Goal: Task Accomplishment & Management: Manage account settings

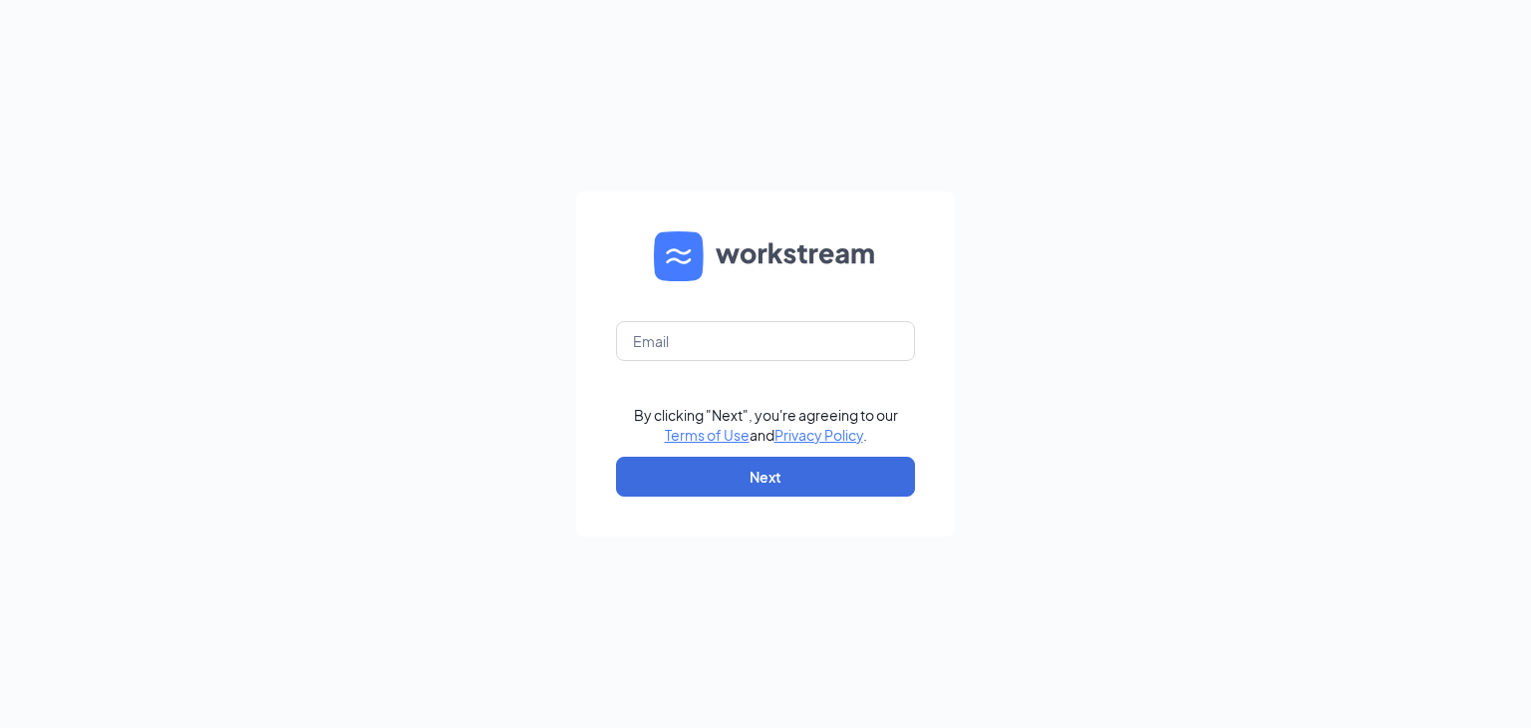
click at [675, 362] on form "By clicking "Next", you're agreeing to our Terms of Use and Privacy Policy . Ne…" at bounding box center [765, 363] width 379 height 345
click at [674, 345] on input "text" at bounding box center [765, 341] width 299 height 40
type input "b1372@bocountry.com"
click at [858, 473] on button "Next" at bounding box center [765, 477] width 299 height 40
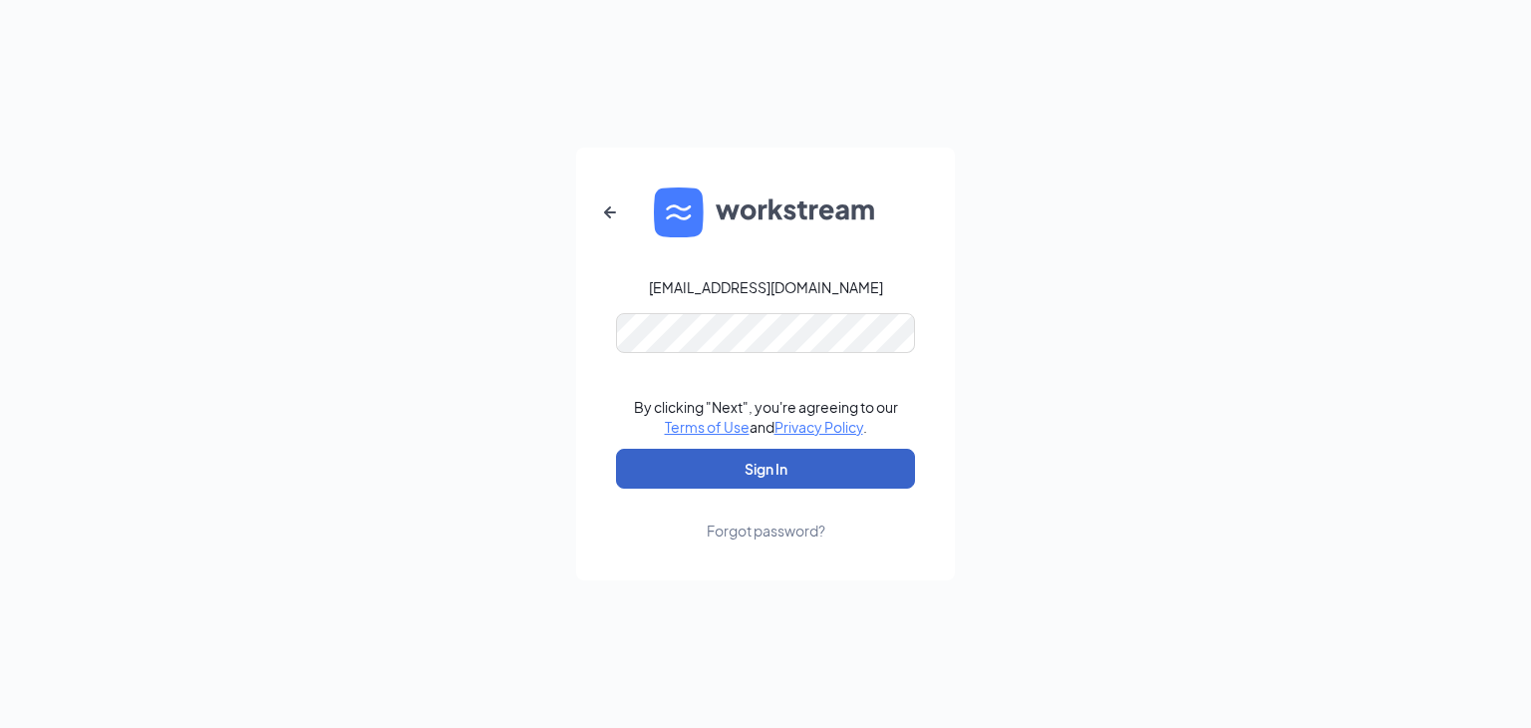
click at [854, 451] on button "Sign In" at bounding box center [765, 469] width 299 height 40
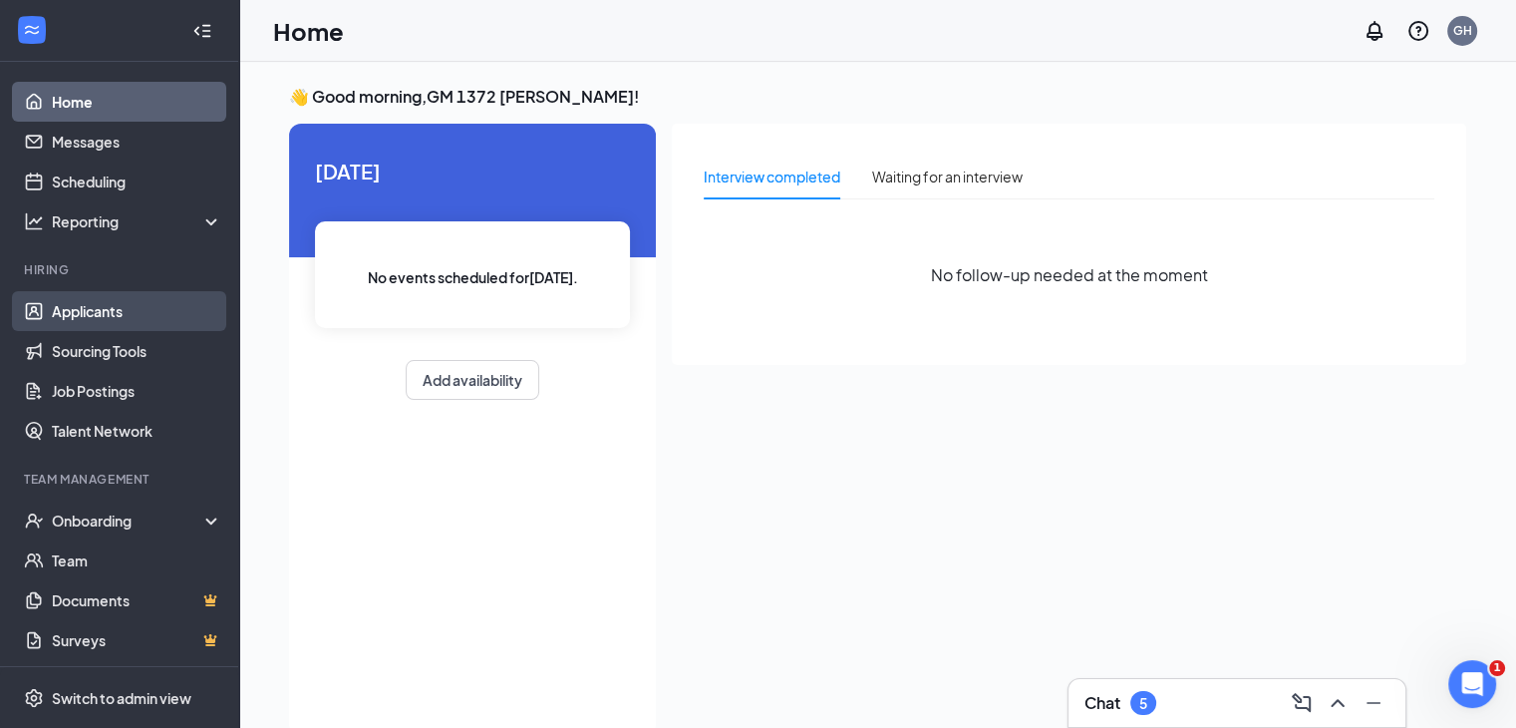
click at [148, 301] on link "Applicants" at bounding box center [137, 311] width 170 height 40
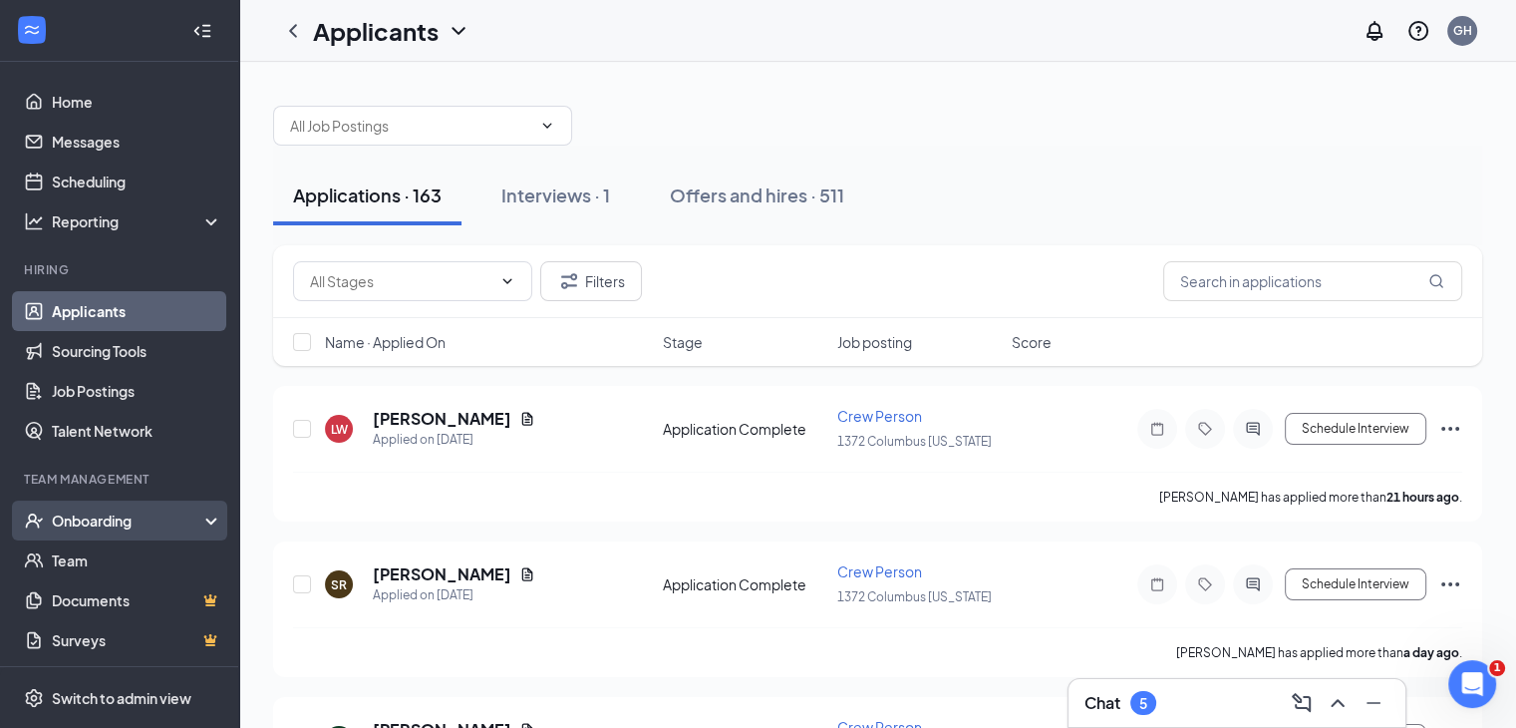
click at [111, 523] on div "Onboarding" at bounding box center [129, 520] width 154 height 20
click at [112, 559] on link "Overview" at bounding box center [137, 560] width 170 height 40
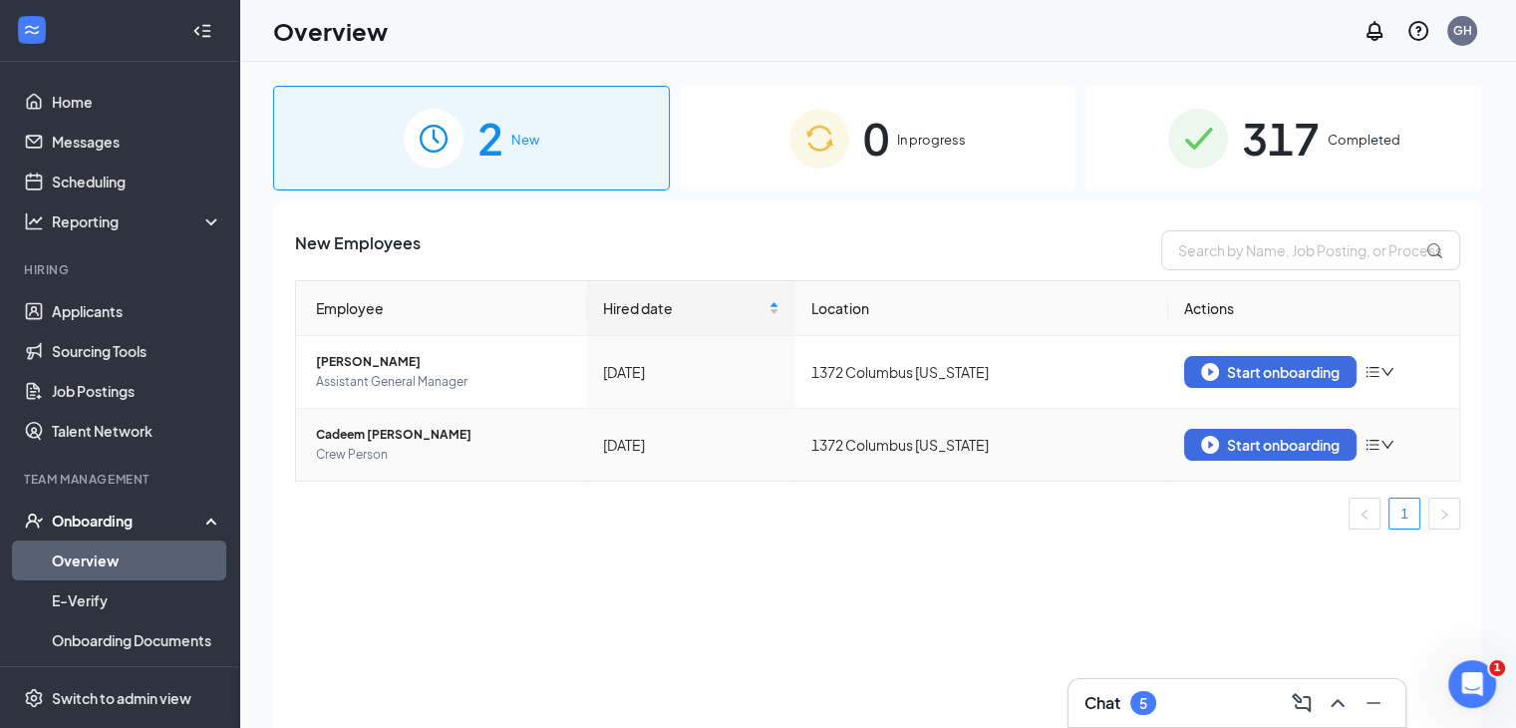
click at [438, 442] on span "Cadeem [PERSON_NAME]" at bounding box center [443, 435] width 255 height 20
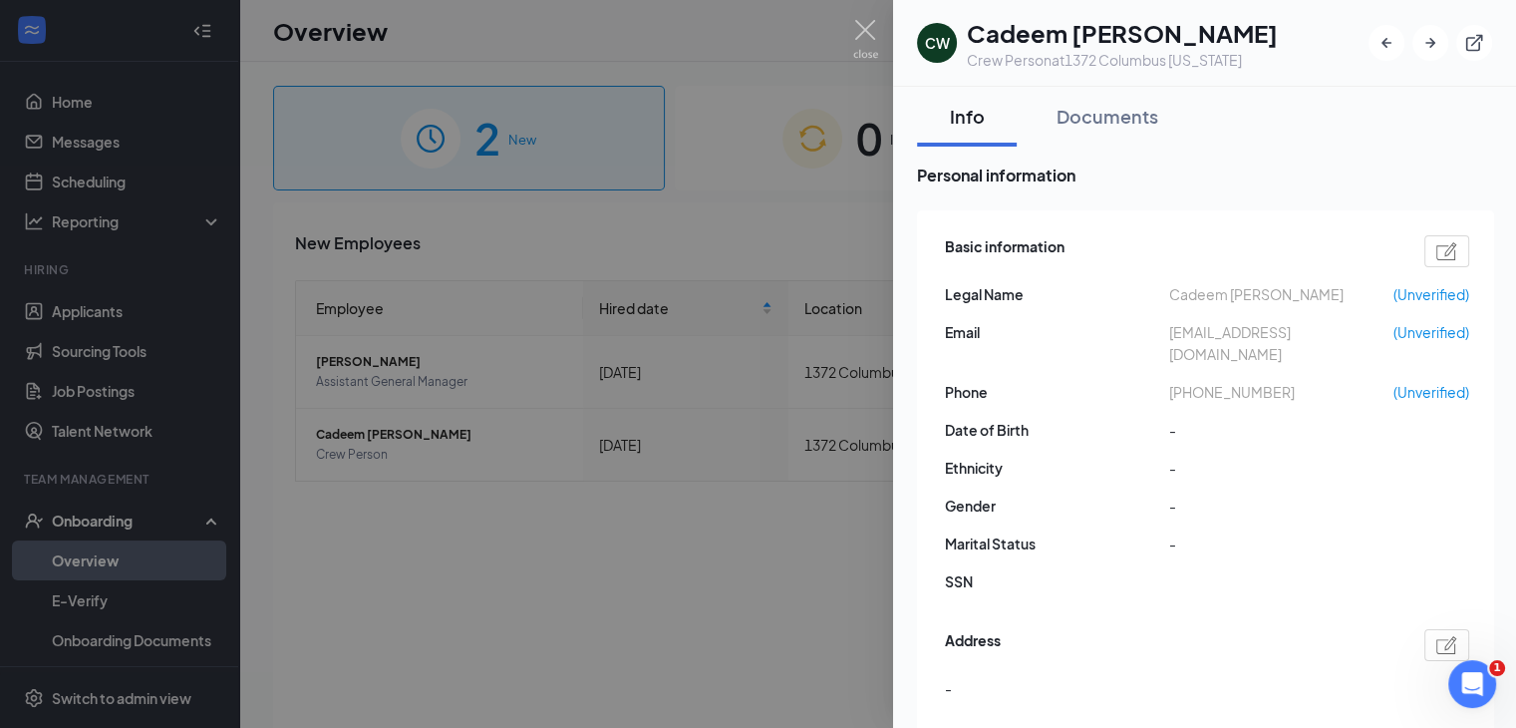
click at [846, 29] on div at bounding box center [758, 364] width 1516 height 728
